Goal: Communication & Community: Answer question/provide support

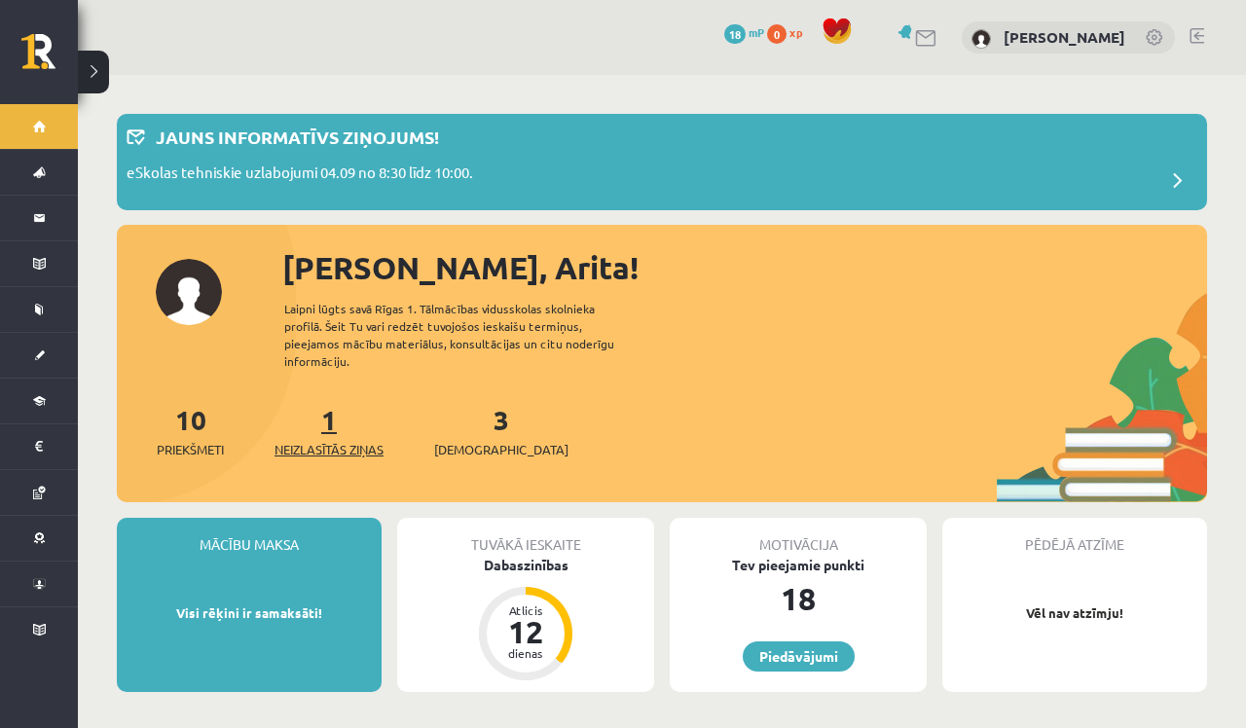
click at [352, 440] on span "Neizlasītās ziņas" at bounding box center [329, 449] width 109 height 19
click at [355, 440] on span "Neizlasītās ziņas" at bounding box center [329, 449] width 109 height 19
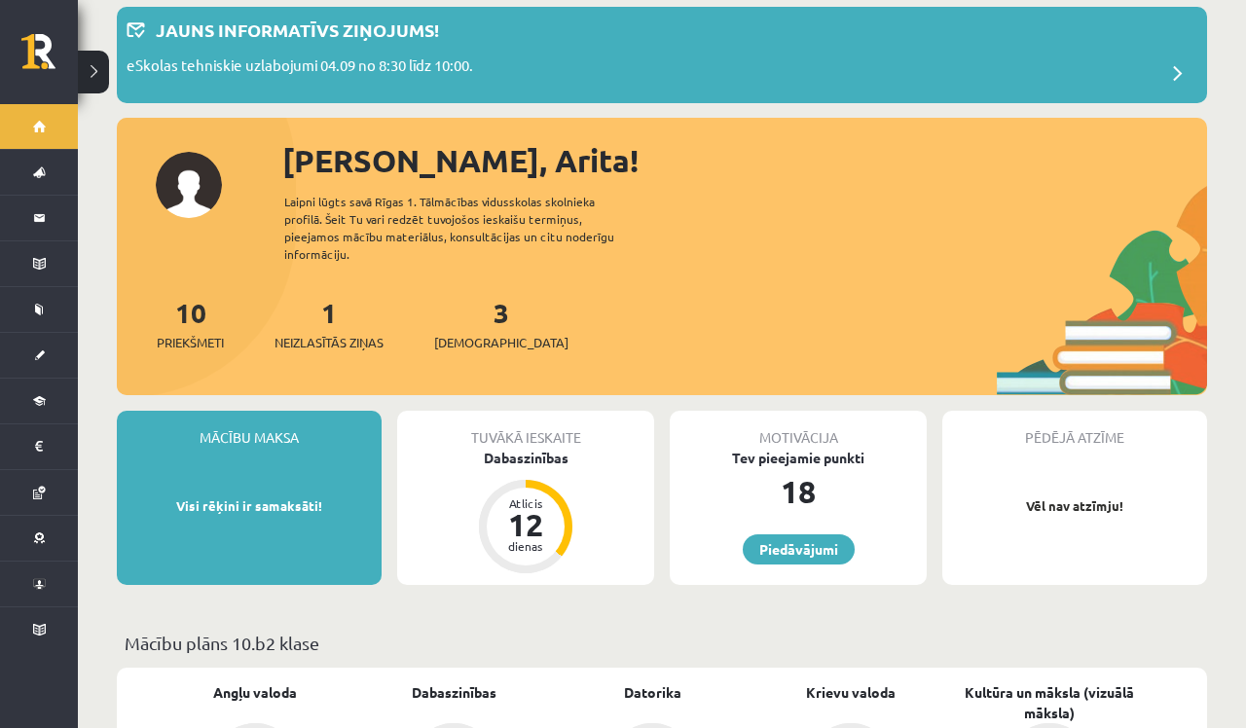
scroll to position [48, 0]
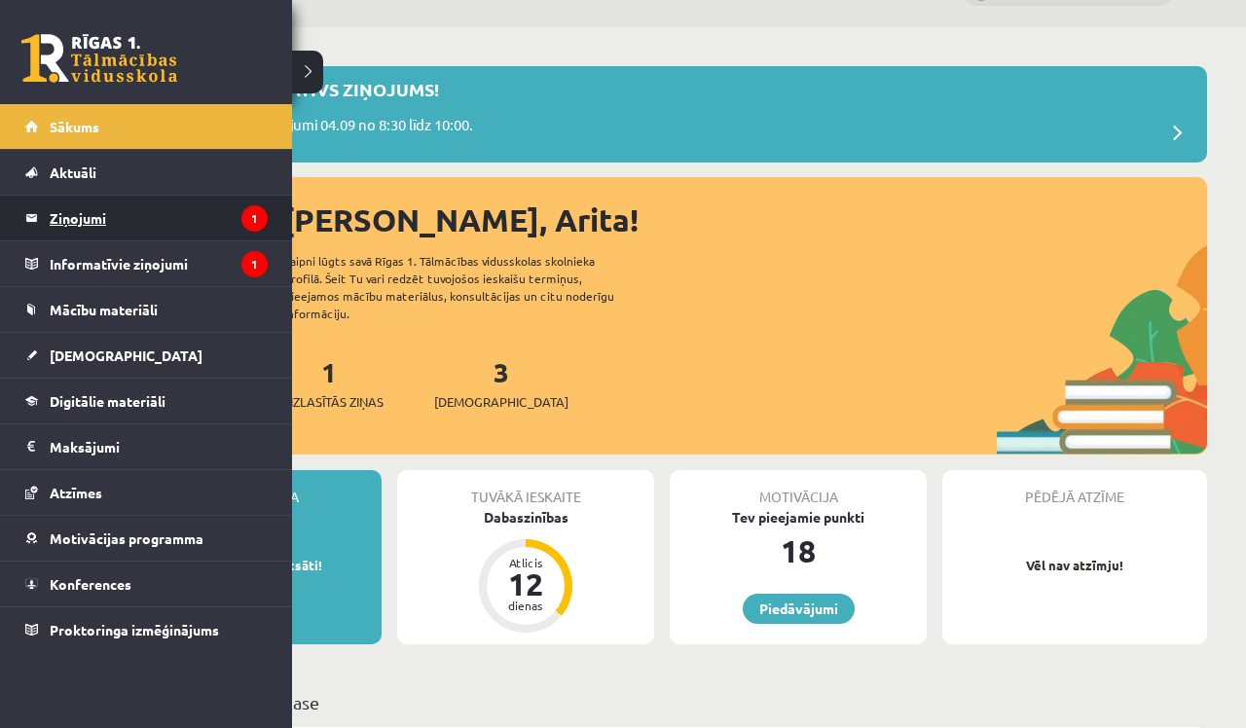
click at [188, 222] on legend "Ziņojumi 1" at bounding box center [159, 218] width 218 height 45
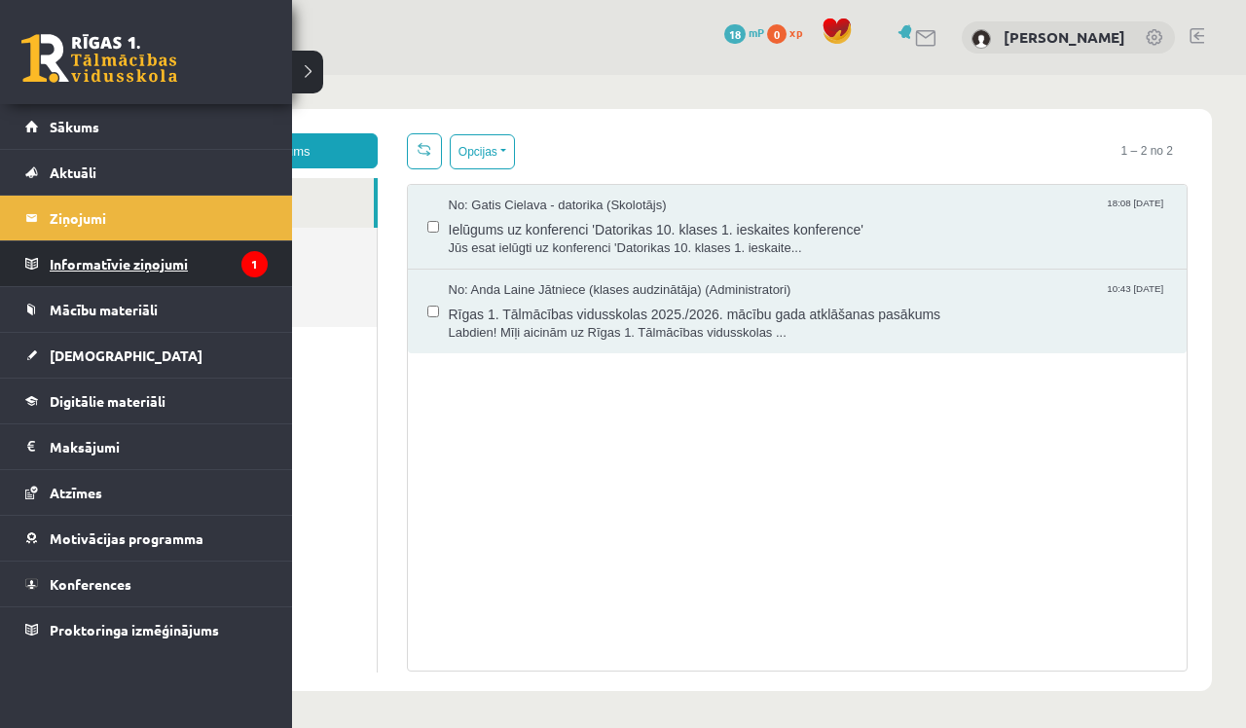
click at [174, 265] on legend "Informatīvie ziņojumi 1" at bounding box center [159, 263] width 218 height 45
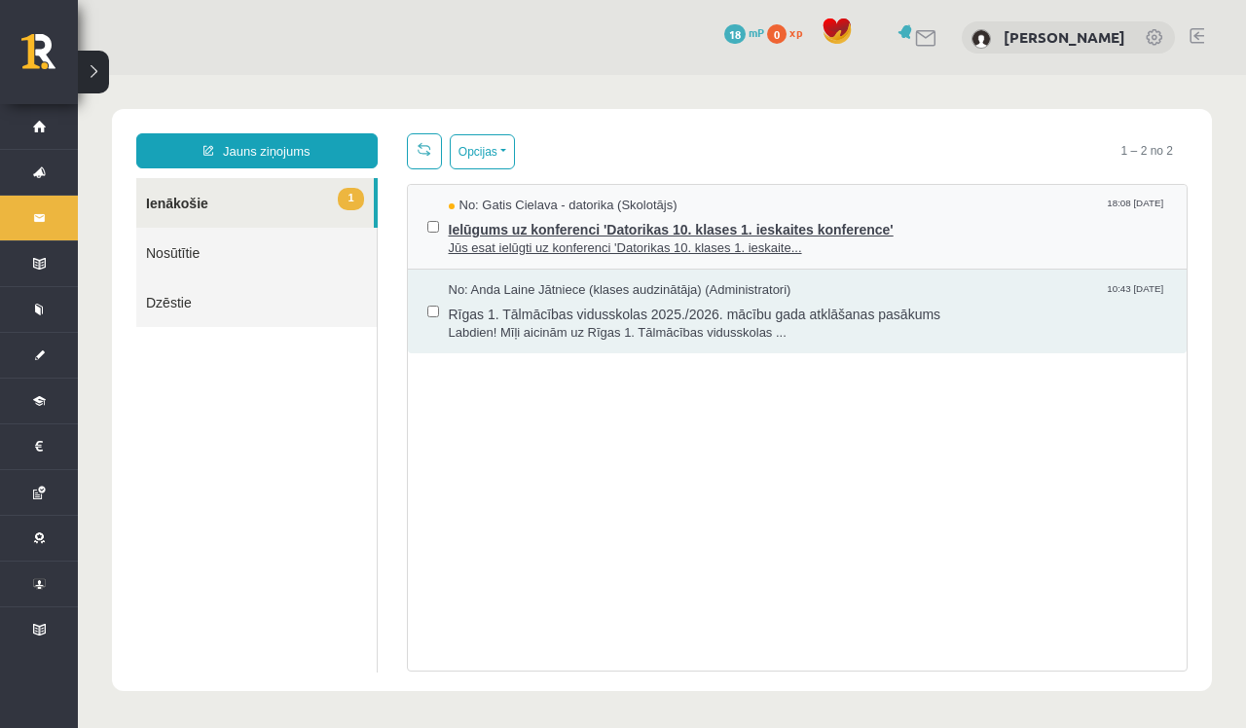
click at [564, 222] on span "Ielūgums uz konferenci 'Datorikas 10. klases 1. ieskaites konference'" at bounding box center [808, 227] width 719 height 24
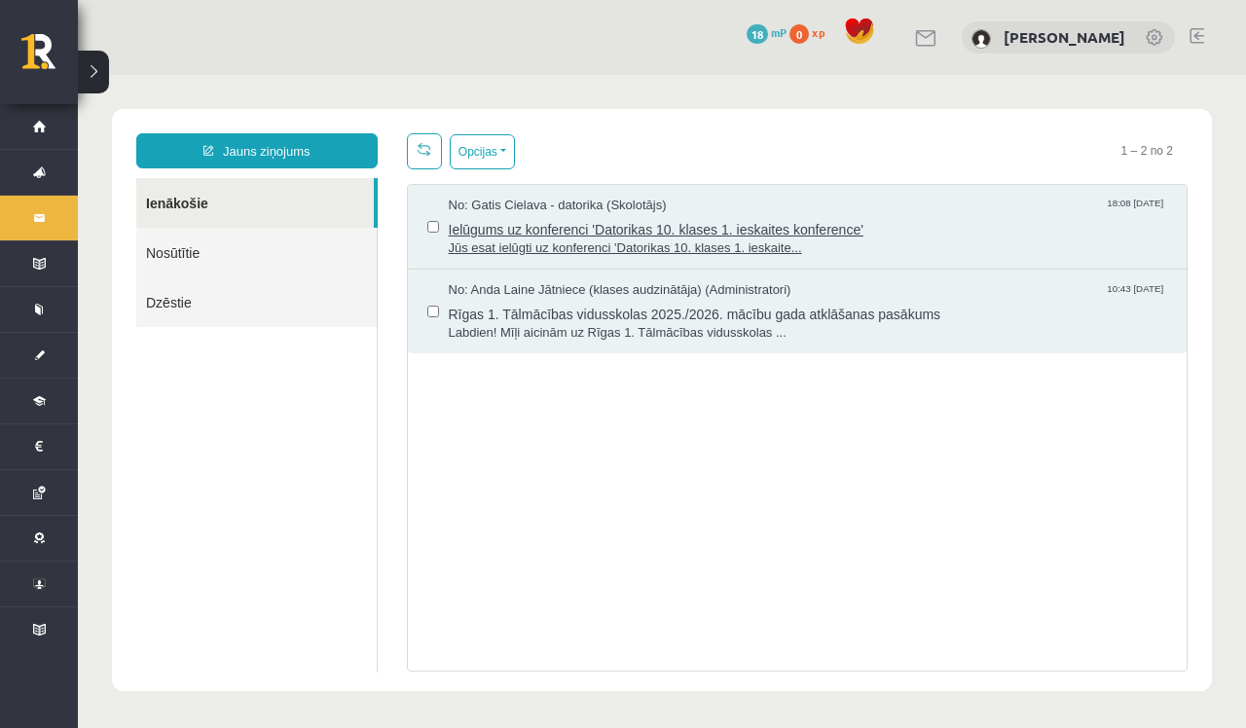
click at [690, 234] on span "Ielūgums uz konferenci 'Datorikas 10. klases 1. ieskaites konference'" at bounding box center [808, 227] width 719 height 24
